Goal: Task Accomplishment & Management: Manage account settings

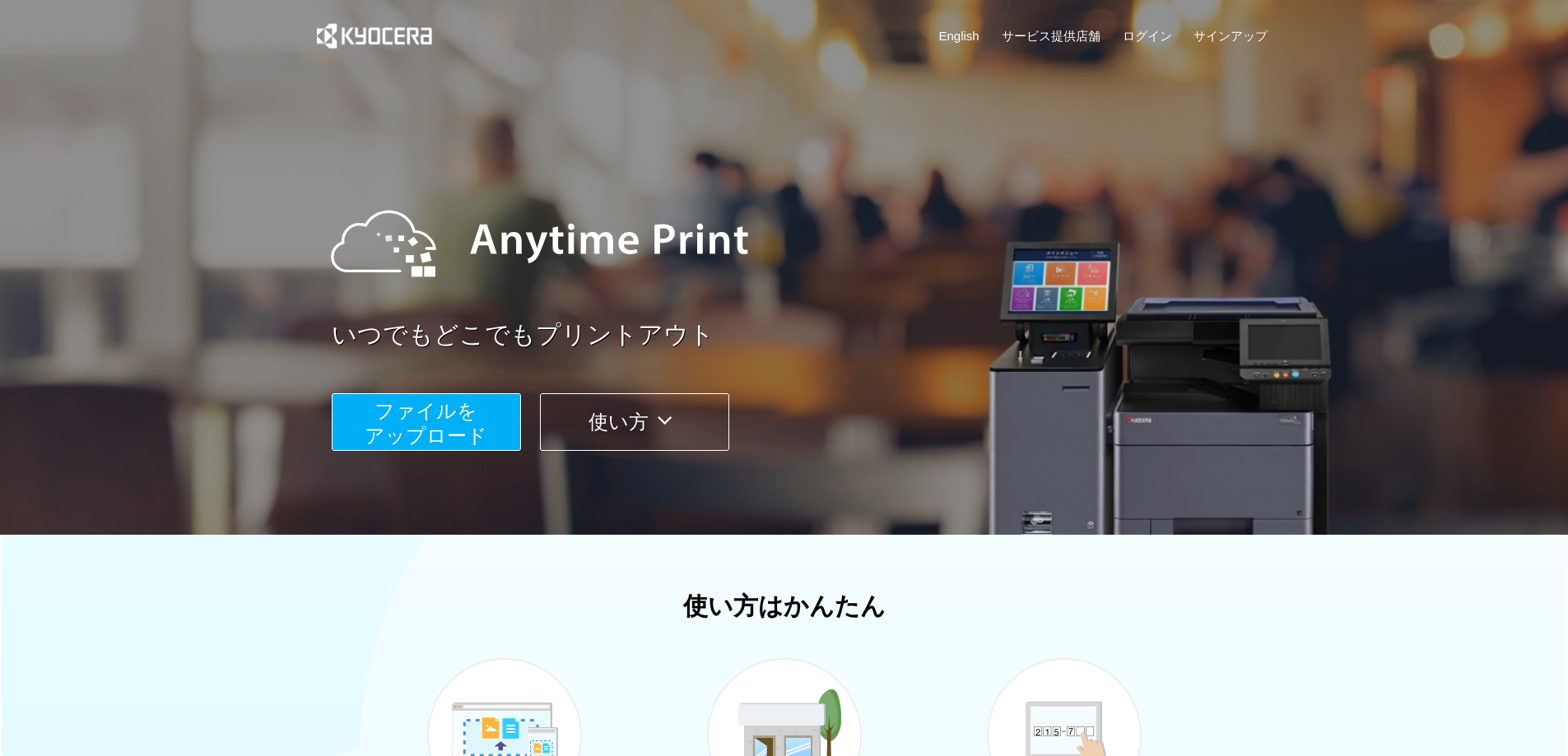
click at [462, 415] on span "ファイルを ​​アップロード" at bounding box center [426, 424] width 122 height 47
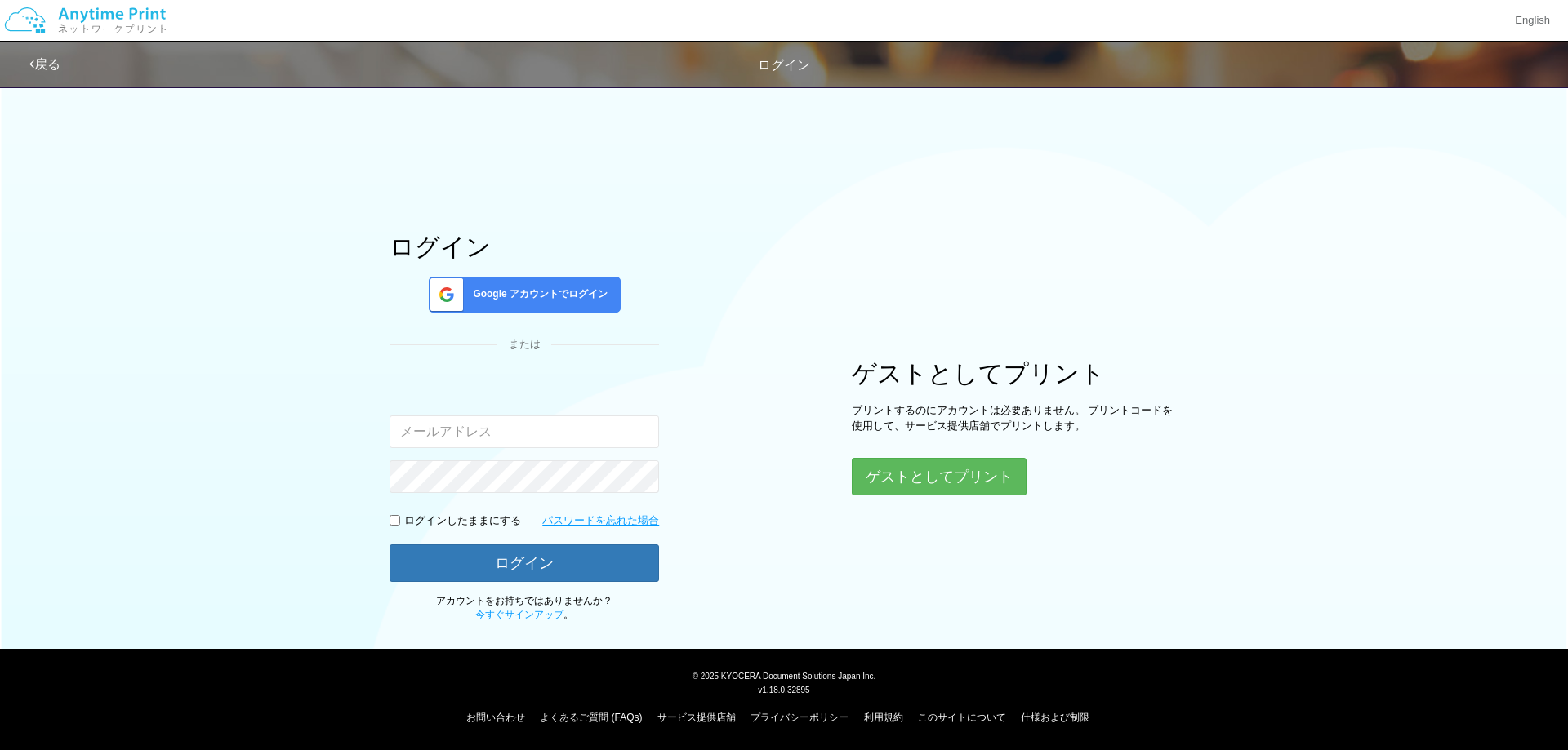
type input "[PERSON_NAME][EMAIL_ADDRESS][DOMAIN_NAME]"
click at [462, 554] on button "ログイン" at bounding box center [524, 562] width 269 height 36
click at [221, 523] on div "ログイン Google アカウントでログイン または 入力されたメールアドレスまたはパスワードが正しくありません。 [PERSON_NAME][EMAIL_A…" at bounding box center [784, 349] width 1568 height 546
click at [330, 467] on div "ログイン Google アカウントでログイン または 入力されたメールアドレスまたはパスワードが正しくありません。 [PERSON_NAME][EMAIL_A…" at bounding box center [784, 349] width 980 height 546
click at [390, 544] on button "ログイン" at bounding box center [524, 563] width 269 height 38
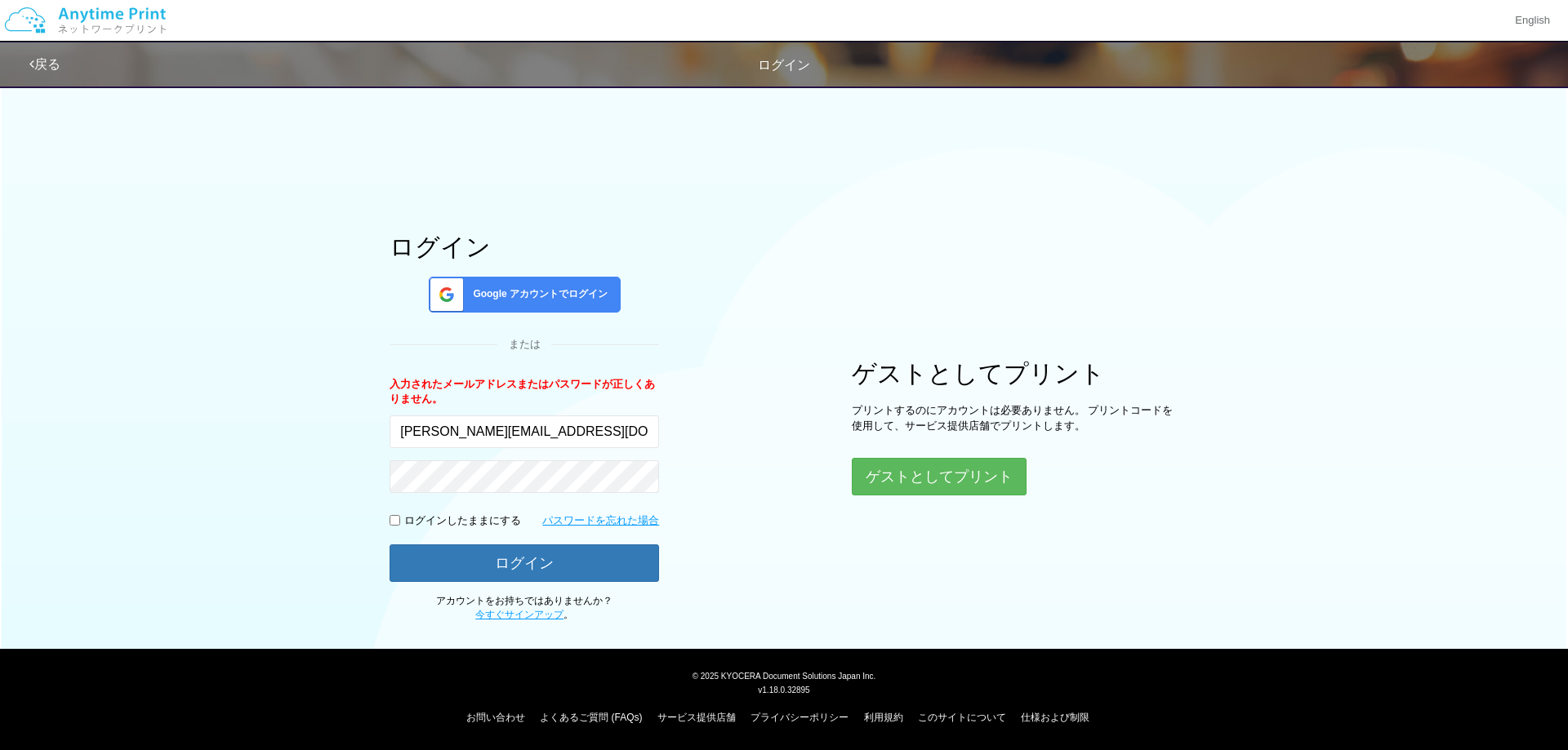
drag, startPoint x: 339, startPoint y: 590, endPoint x: 339, endPoint y: 580, distance: 10.0
click at [339, 589] on div "ログイン Google アカウントでログイン または 入力されたメールアドレスまたはパスワードが正しくありません。 [PERSON_NAME][EMAIL_A…" at bounding box center [784, 349] width 980 height 546
click at [529, 564] on button "ログイン" at bounding box center [524, 562] width 269 height 36
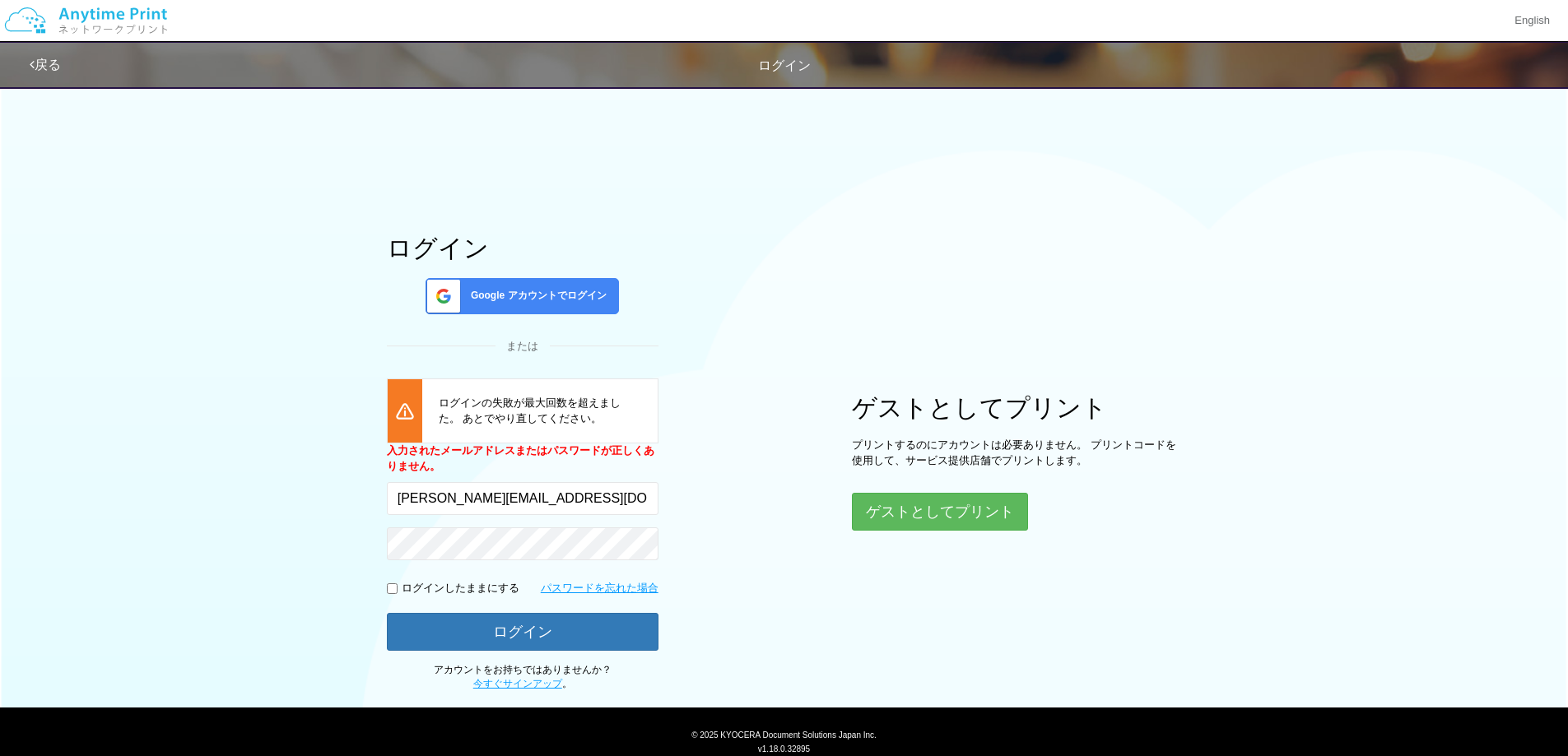
click at [239, 515] on div "ログイン Google アカウントでログイン または [PERSON_NAME]の失敗が最大回数を超えました。 あとでやり直してください。 入力されたメールア…" at bounding box center [784, 384] width 1568 height 614
click at [534, 287] on div "Google アカウントでログイン" at bounding box center [522, 296] width 193 height 36
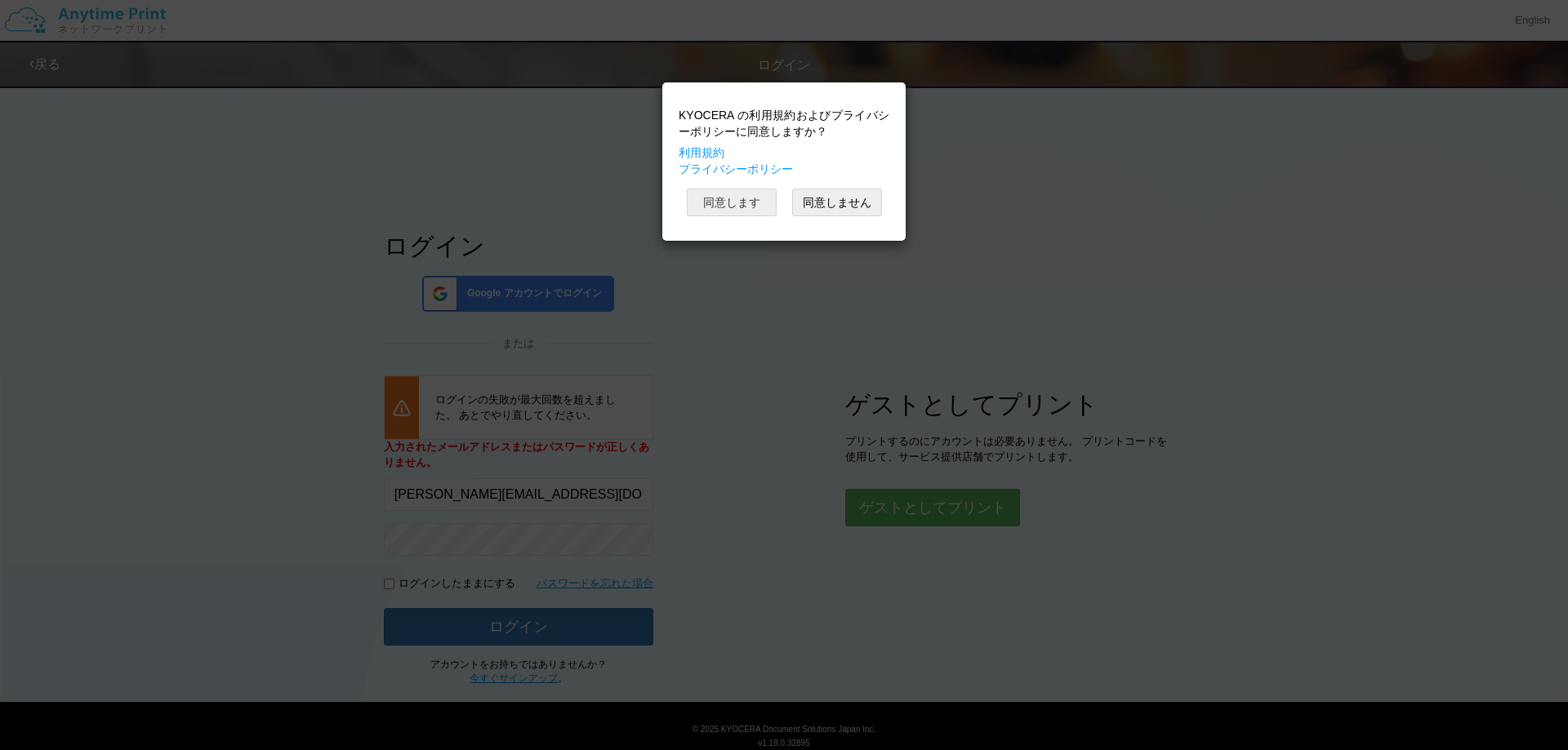
click at [725, 209] on button "同意します" at bounding box center [731, 202] width 89 height 28
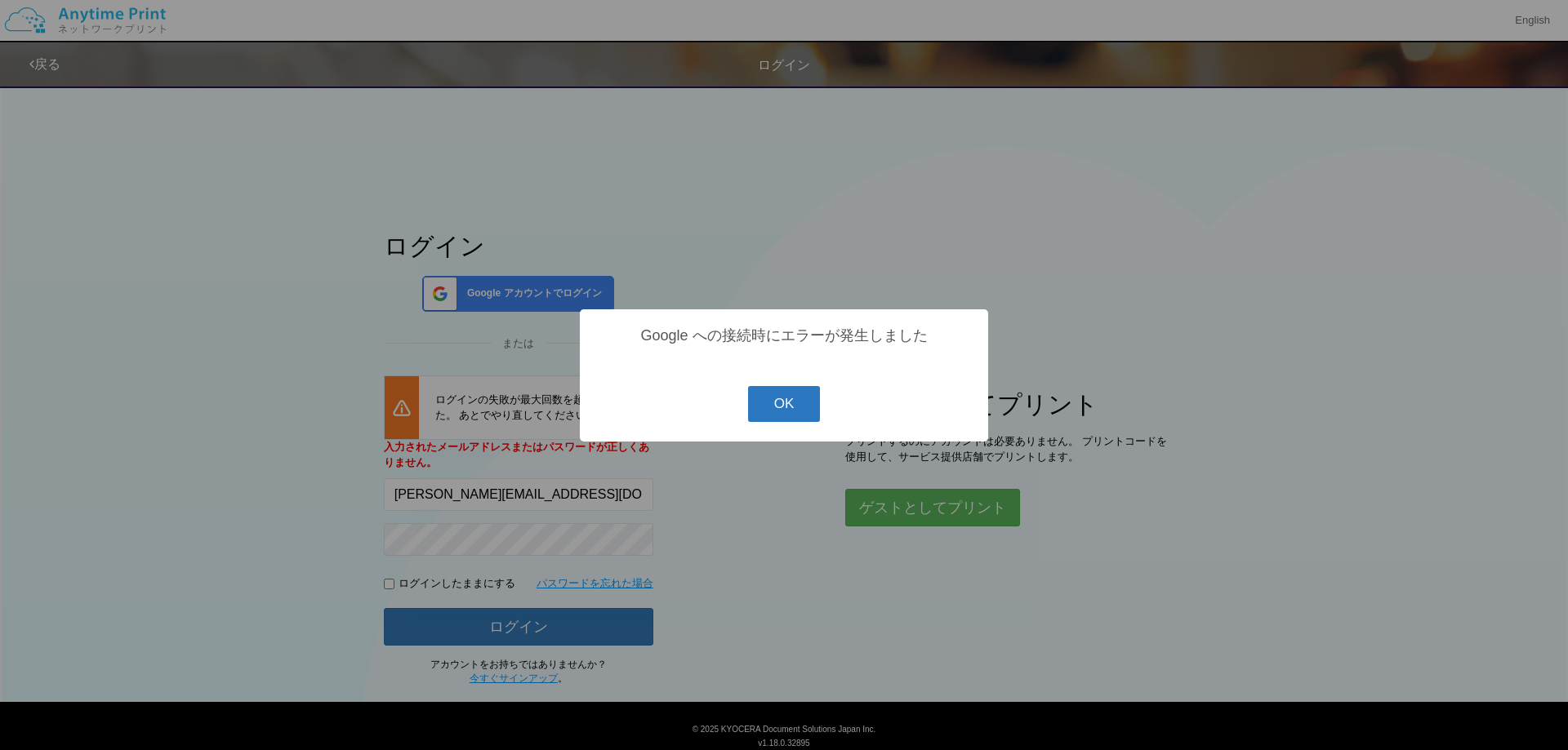
click at [784, 407] on button "OK" at bounding box center [784, 404] width 73 height 36
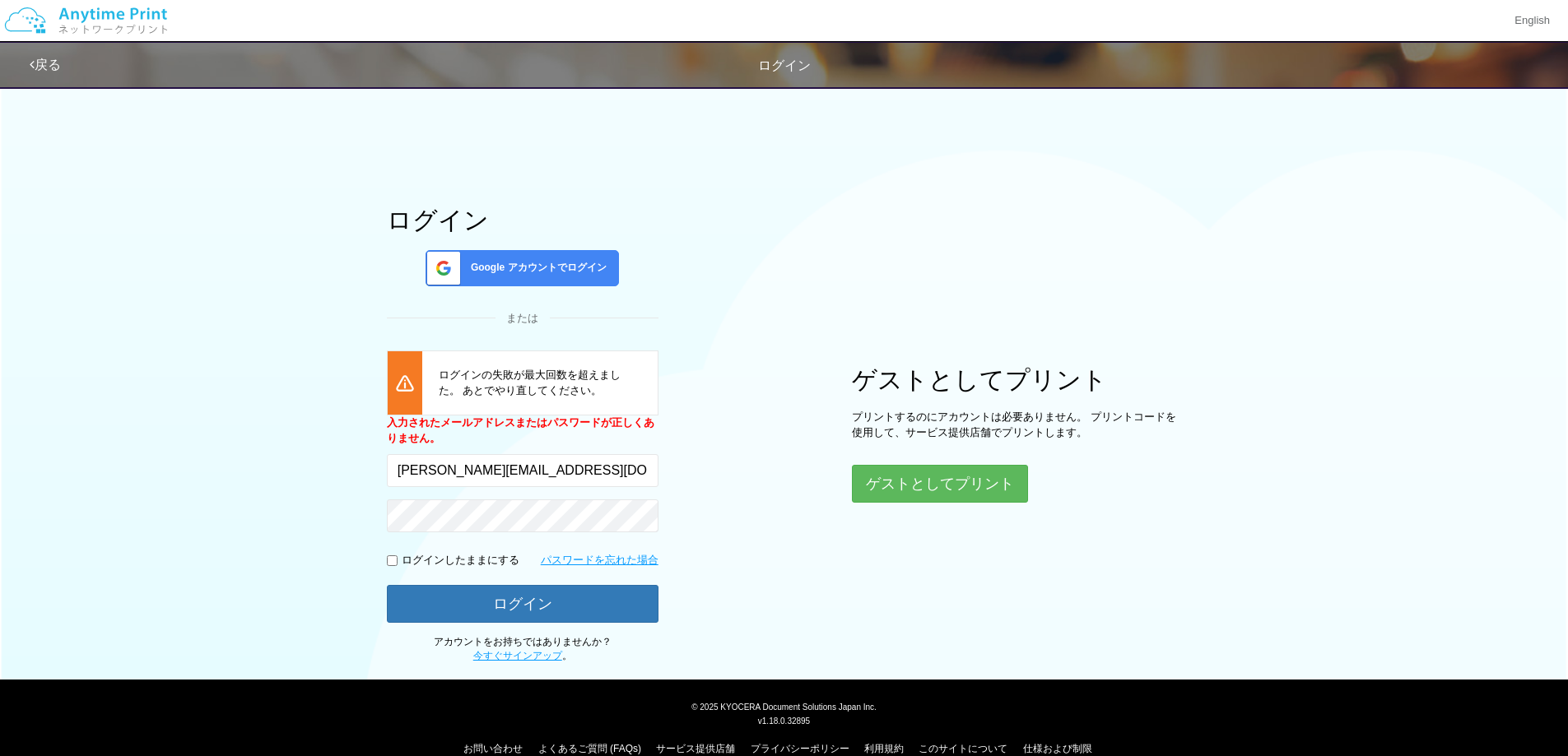
scroll to position [53, 0]
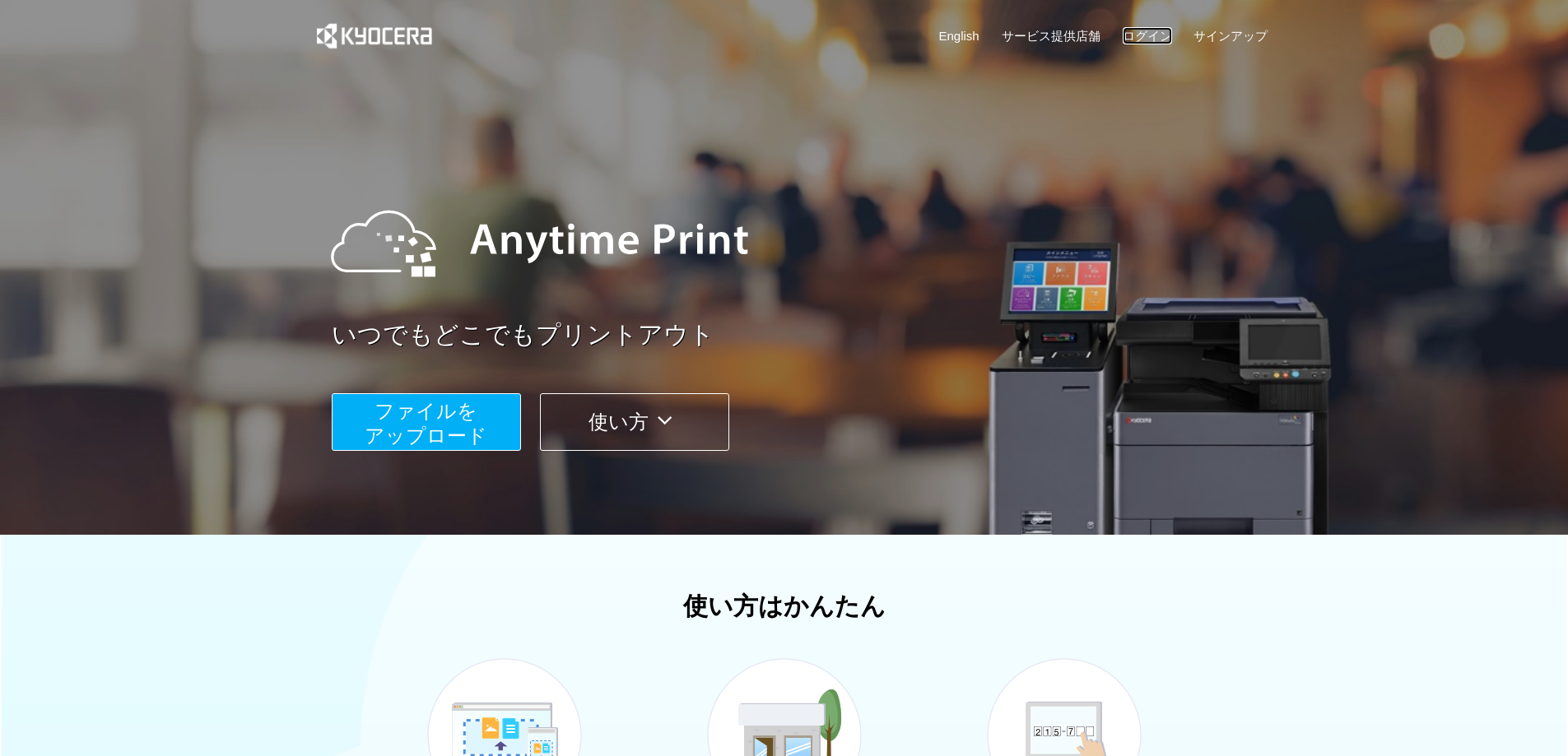
click at [1158, 35] on link "ログイン" at bounding box center [1147, 35] width 50 height 18
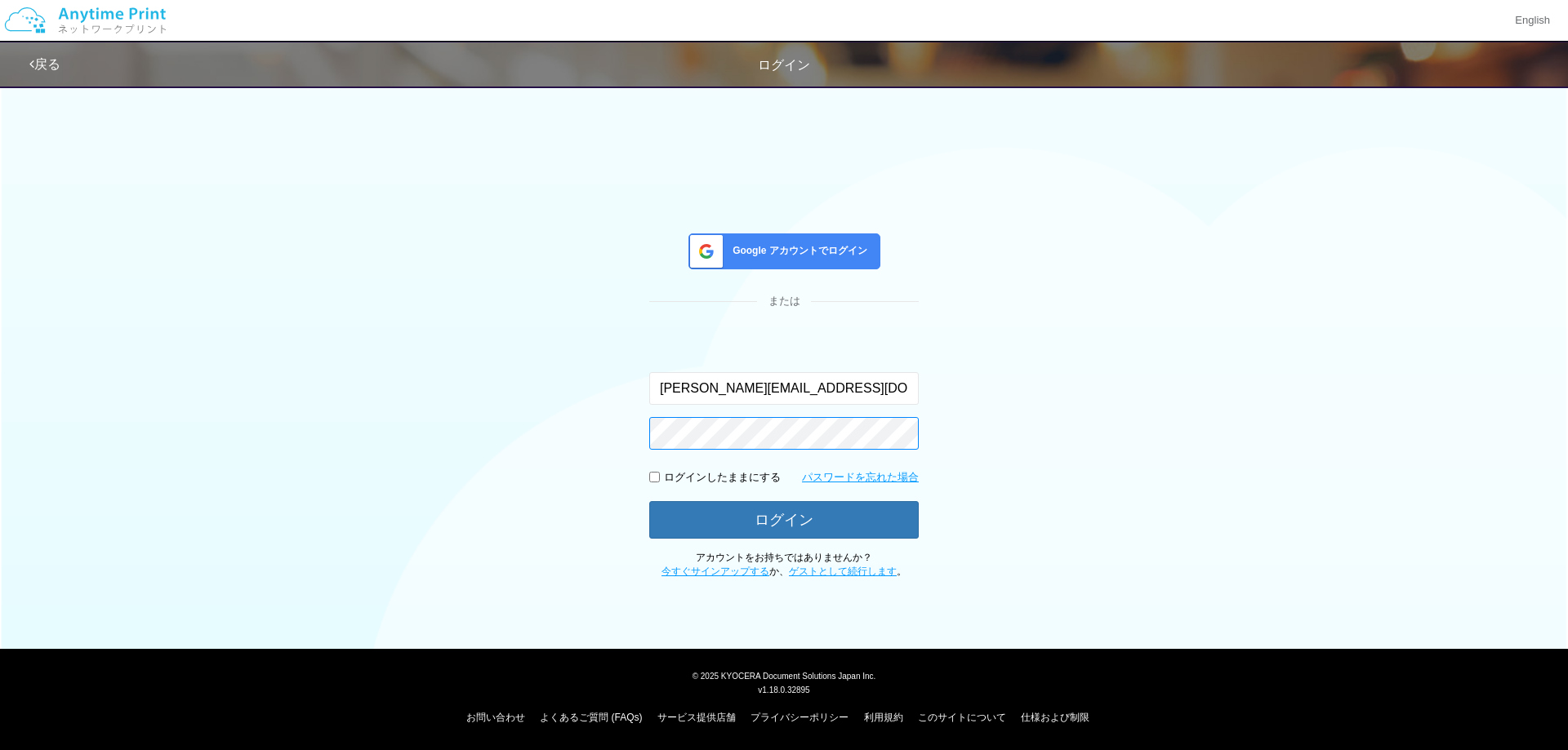
click at [580, 444] on div "Google アカウントでログイン または 入力されたメールアドレスまたはパスワードが正しくありません。 [PERSON_NAME][EMAIL_ADDRES…" at bounding box center [784, 328] width 980 height 503
click at [773, 250] on span "Google アカウントでログイン" at bounding box center [796, 251] width 141 height 14
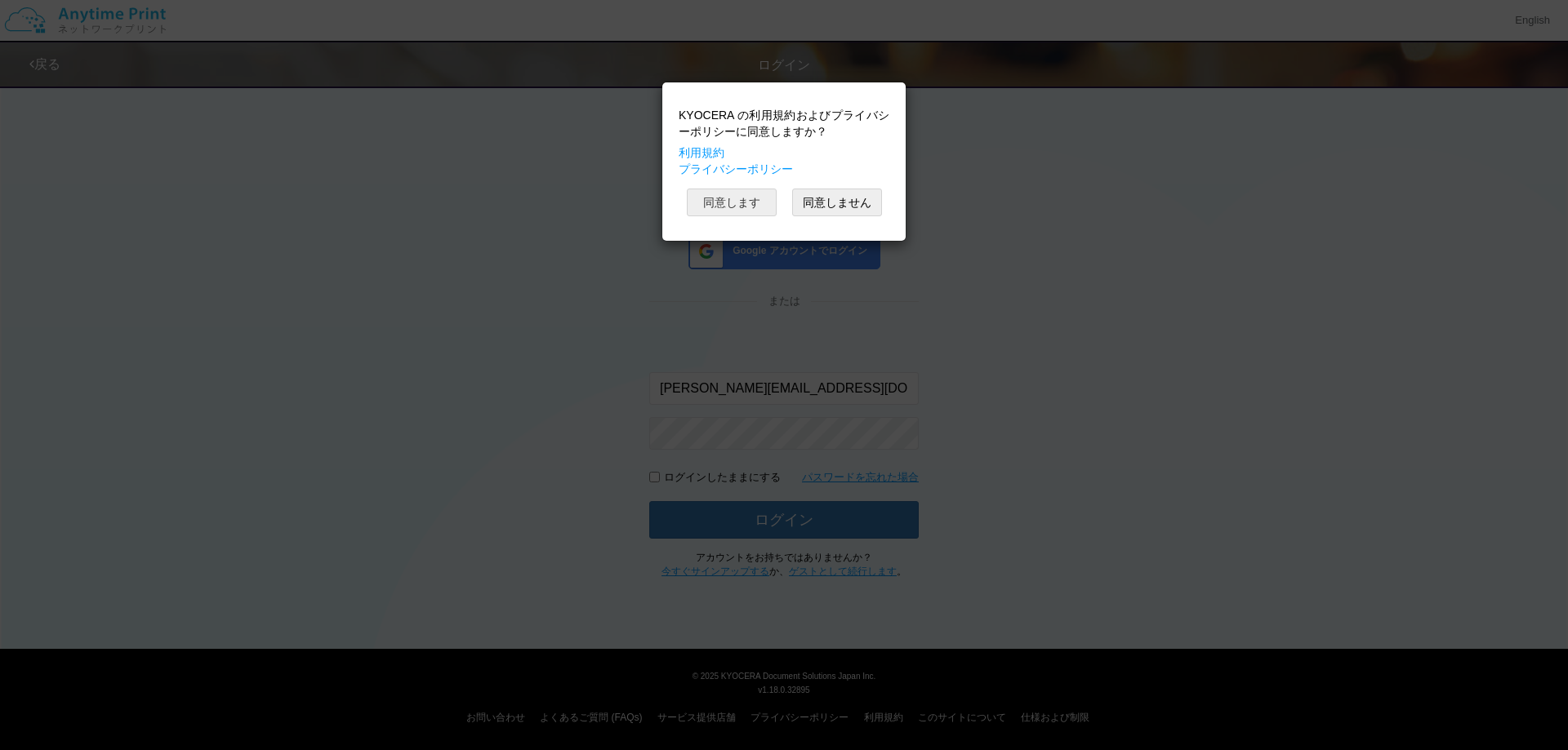
click at [743, 204] on button "同意します" at bounding box center [731, 202] width 89 height 28
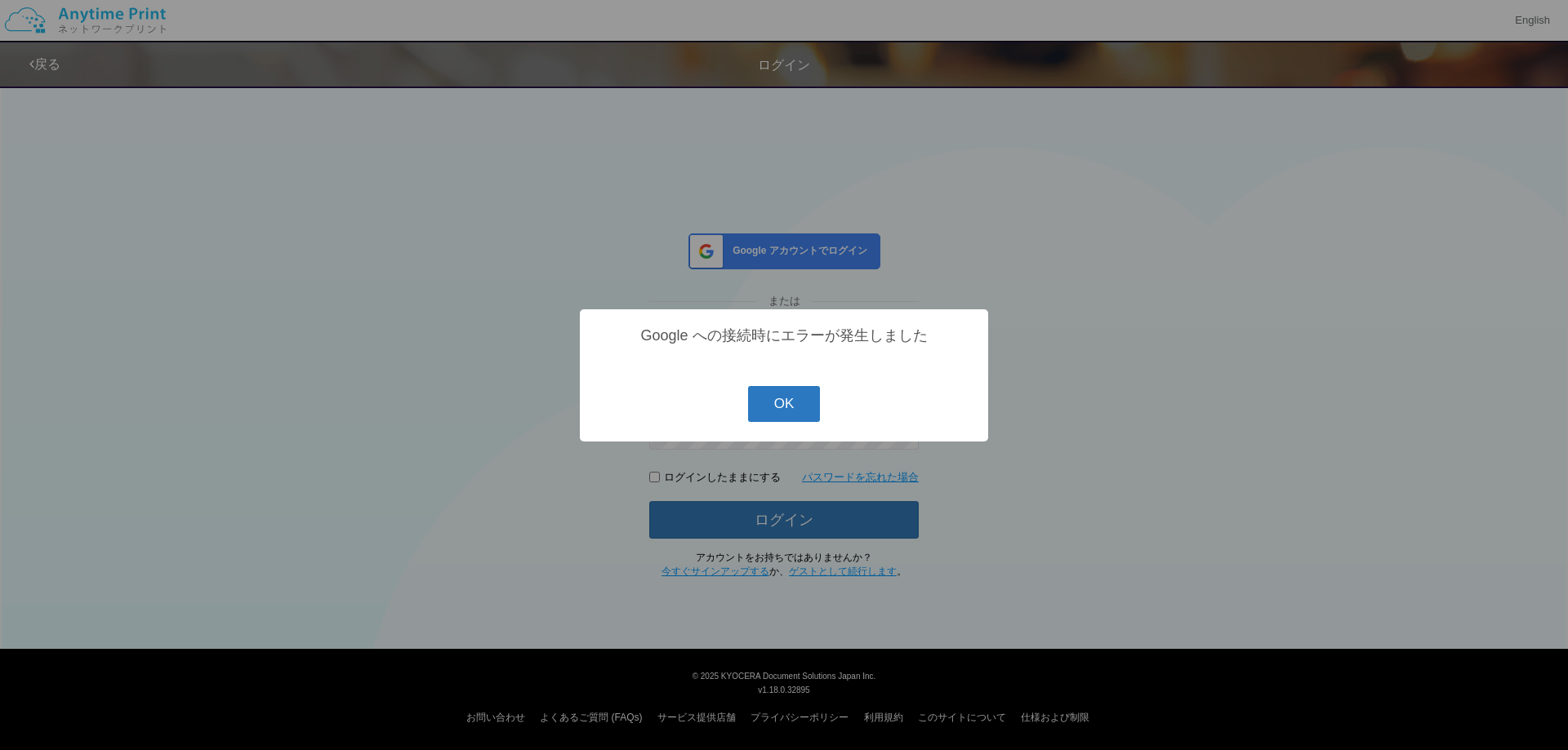
click at [794, 405] on button "OK" at bounding box center [784, 404] width 73 height 36
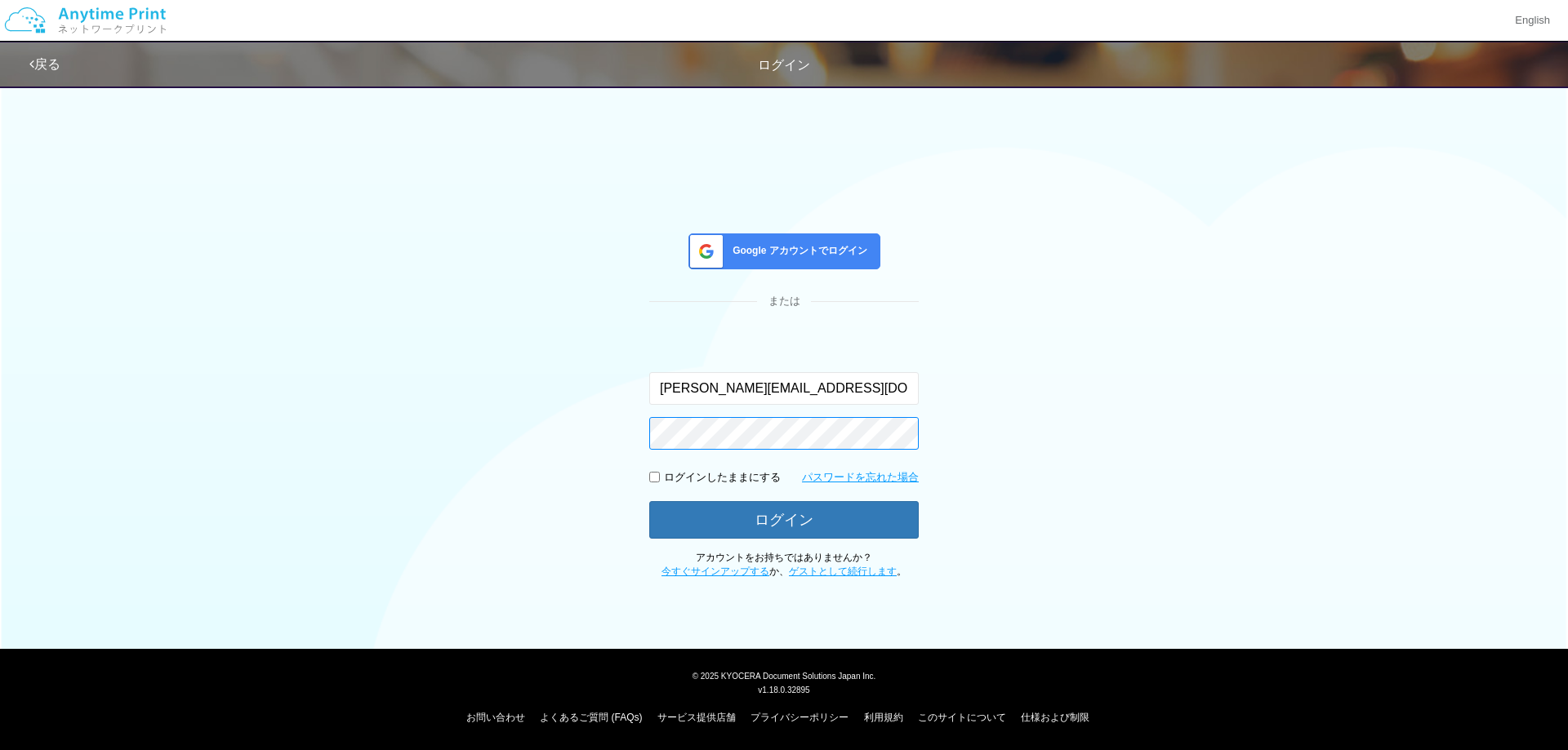
click at [483, 423] on div "Google アカウントでログイン または 入力されたメールアドレスまたはパスワードが正しくありません。 [PERSON_NAME][EMAIL_ADDRES…" at bounding box center [784, 328] width 980 height 503
click at [649, 502] on button "ログイン" at bounding box center [784, 520] width 269 height 38
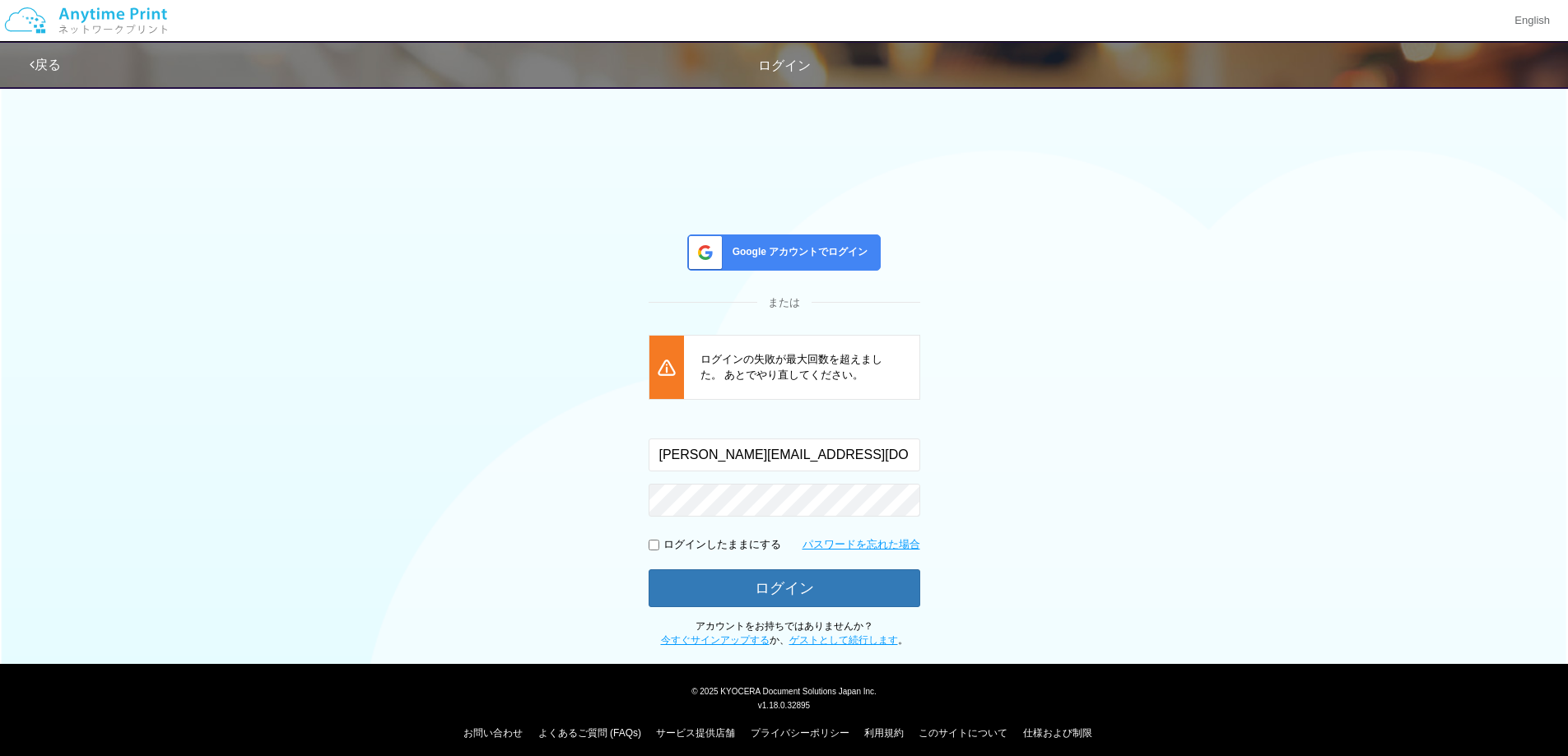
click at [563, 365] on div "Google アカウントでログイン または [PERSON_NAME]の失敗が最大回数を超えました。 あとでやり直してください。 入力されたメールアドレスまた…" at bounding box center [785, 362] width 988 height 571
